Goal: Check status: Check status

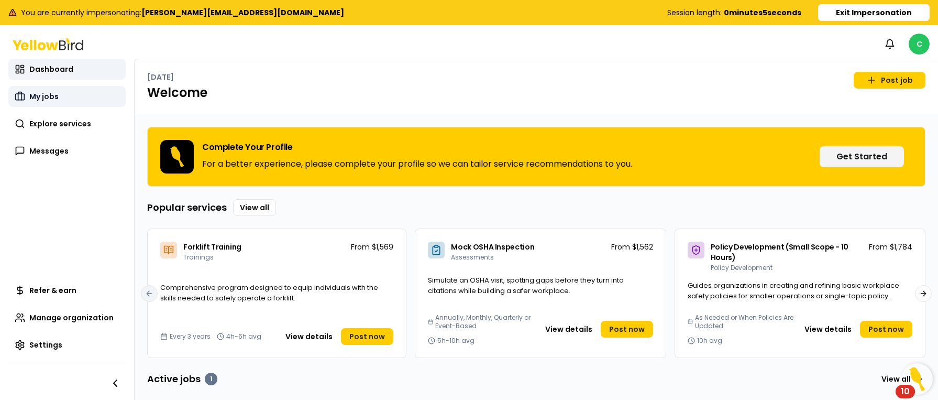
click at [57, 99] on span "My jobs" at bounding box center [43, 96] width 29 height 10
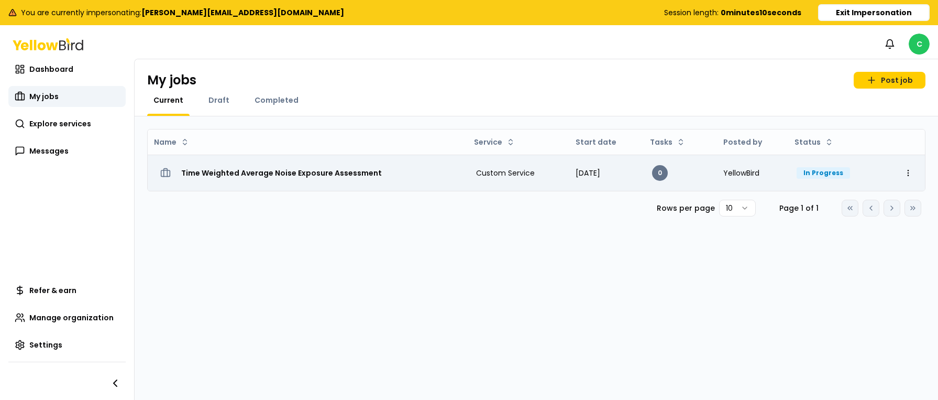
click at [387, 172] on div "Time Weighted Average Noise Exposure Assessment" at bounding box center [307, 172] width 303 height 19
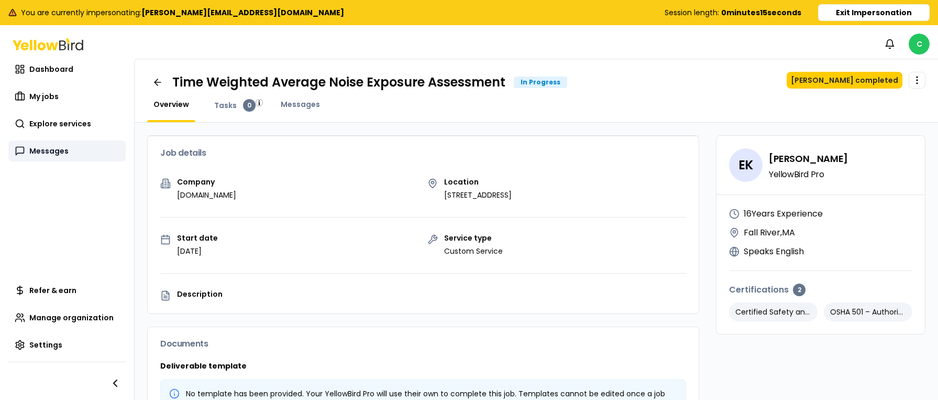
click at [72, 147] on link "Messages" at bounding box center [66, 150] width 117 height 21
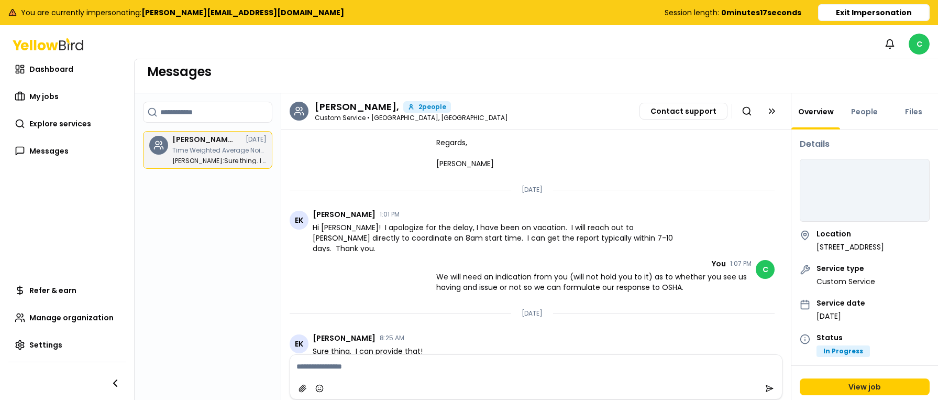
scroll to position [9, 0]
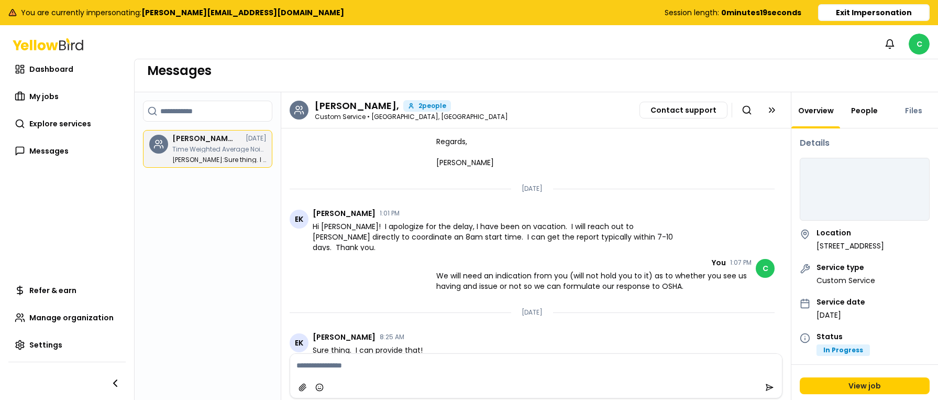
click at [868, 110] on link "People" at bounding box center [864, 110] width 39 height 10
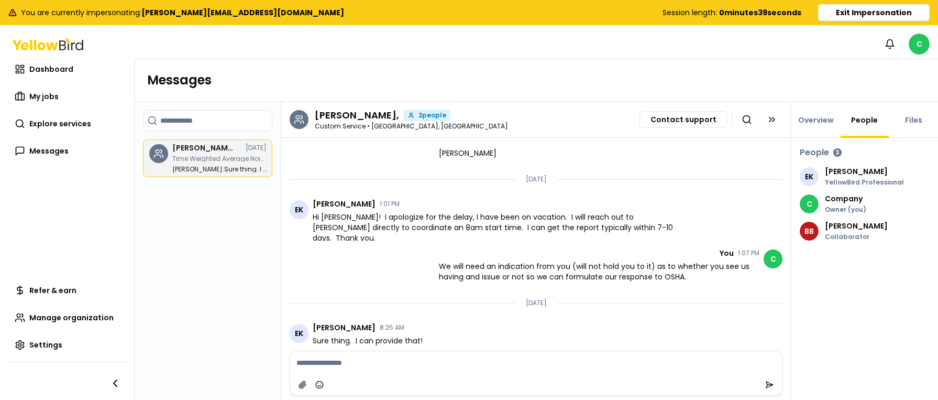
scroll to position [293, 0]
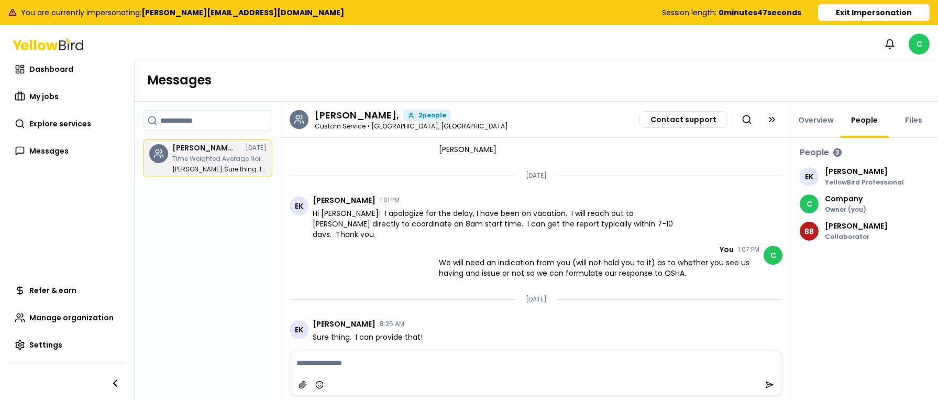
click at [861, 13] on button "Exit Impersonation" at bounding box center [874, 12] width 112 height 17
